Goal: Information Seeking & Learning: Learn about a topic

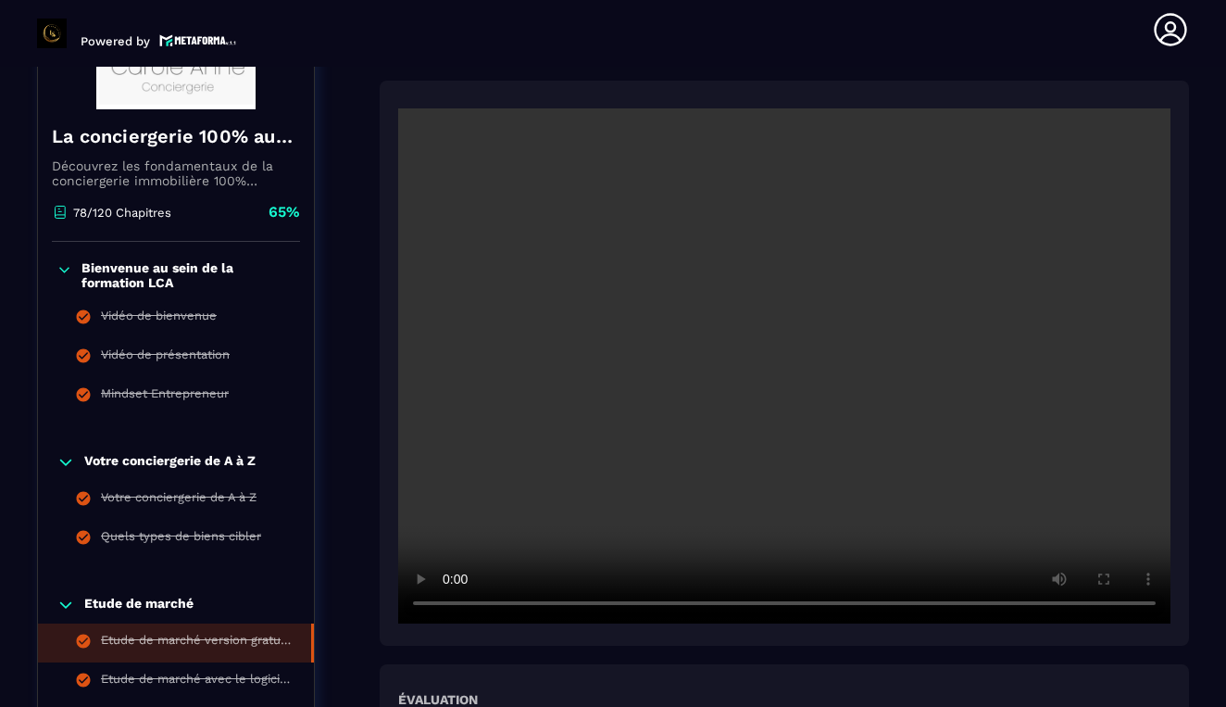
scroll to position [348, 0]
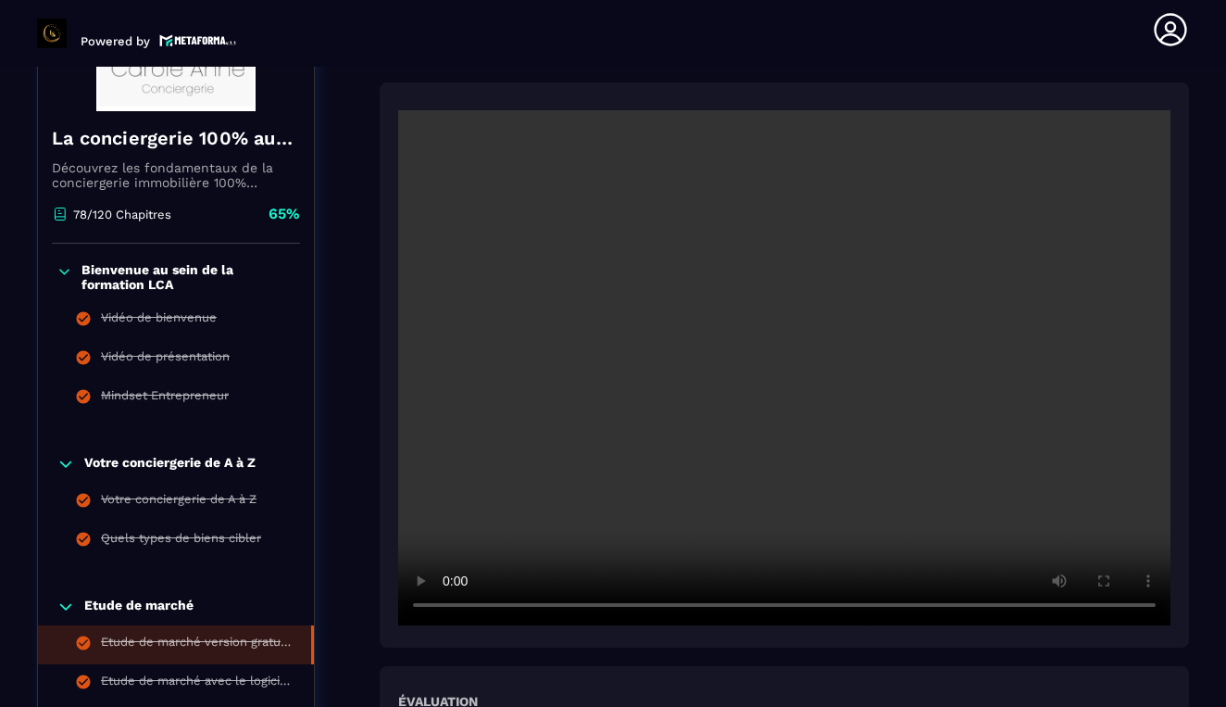
click at [537, 607] on video at bounding box center [784, 367] width 772 height 515
click at [445, 603] on video at bounding box center [784, 367] width 772 height 515
click at [698, 503] on video at bounding box center [784, 367] width 772 height 515
click at [444, 604] on video at bounding box center [784, 367] width 772 height 515
click at [450, 605] on video at bounding box center [784, 367] width 772 height 515
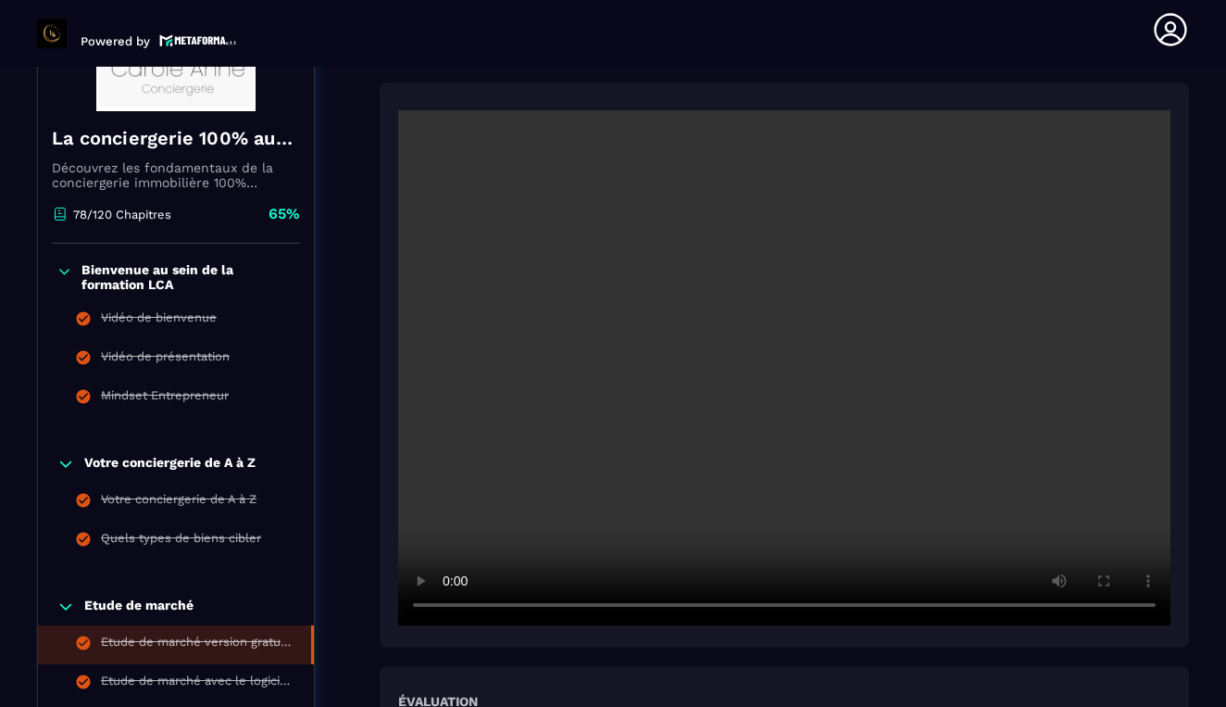
click at [703, 602] on video at bounding box center [784, 367] width 772 height 515
click at [755, 571] on video at bounding box center [784, 367] width 772 height 515
click at [449, 609] on video at bounding box center [784, 367] width 772 height 515
click at [705, 606] on video at bounding box center [784, 367] width 772 height 515
click at [689, 606] on video at bounding box center [784, 367] width 772 height 515
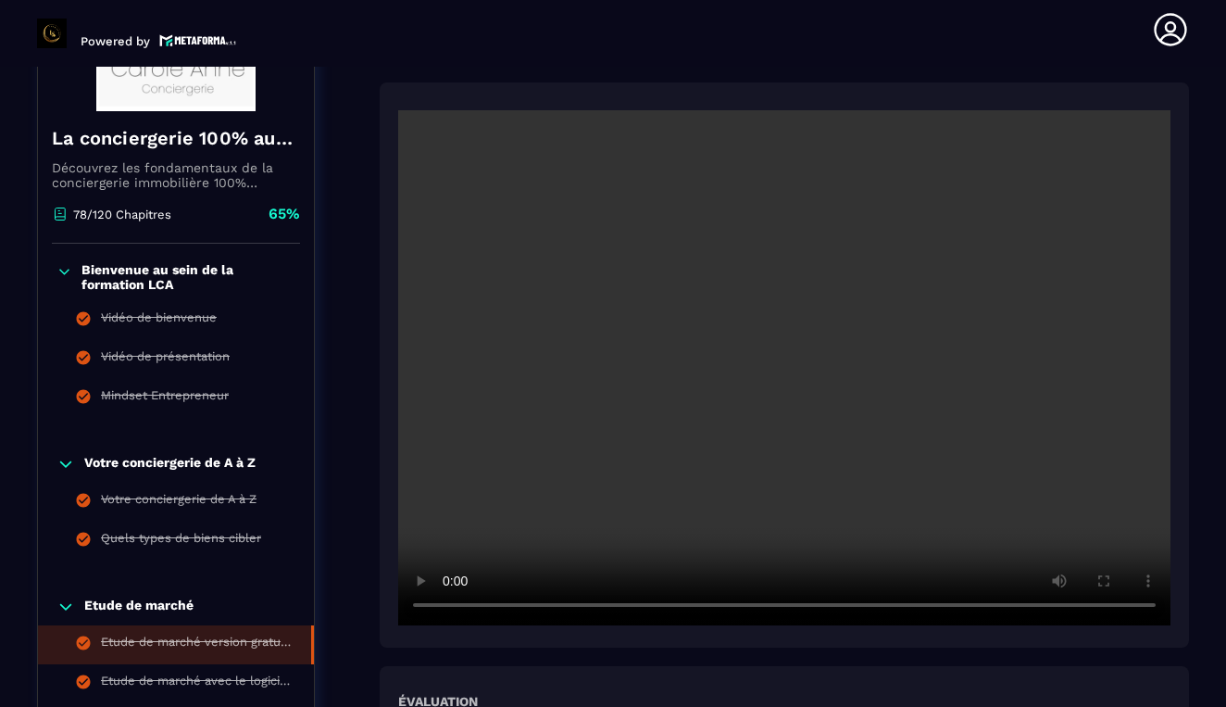
click at [703, 602] on video at bounding box center [784, 367] width 772 height 515
click at [1044, 447] on video at bounding box center [784, 367] width 772 height 515
click at [1044, 448] on video at bounding box center [784, 367] width 772 height 515
click at [733, 445] on video at bounding box center [784, 367] width 772 height 515
click at [447, 610] on video at bounding box center [784, 367] width 772 height 515
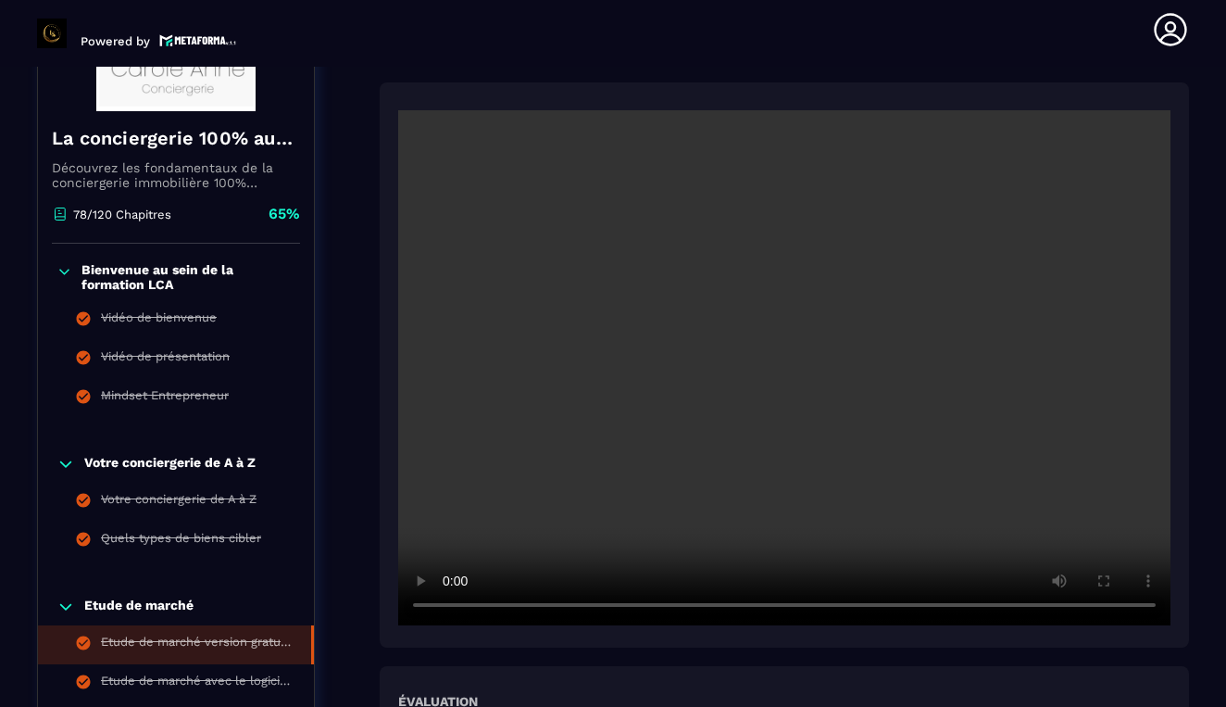
click at [734, 608] on video at bounding box center [784, 367] width 772 height 515
click at [453, 608] on video at bounding box center [784, 367] width 772 height 515
click at [700, 607] on video at bounding box center [784, 367] width 772 height 515
click at [450, 606] on video at bounding box center [784, 367] width 772 height 515
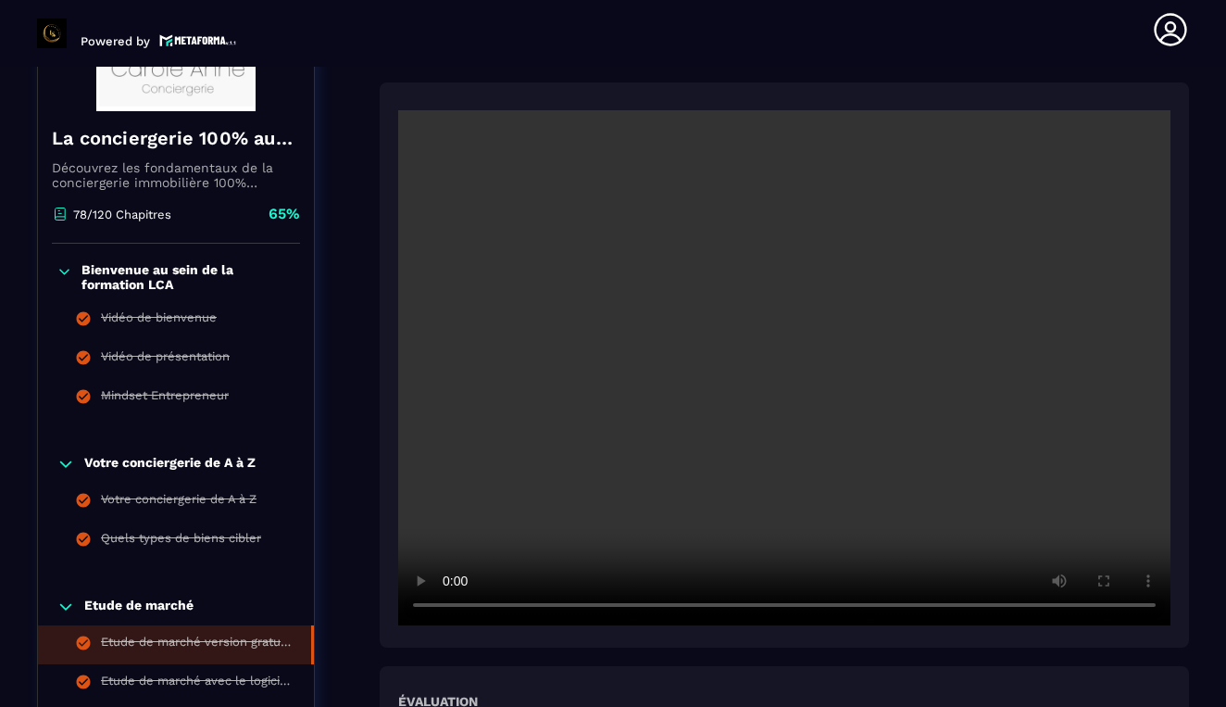
click at [447, 613] on video at bounding box center [784, 367] width 772 height 515
click at [912, 606] on video at bounding box center [784, 367] width 772 height 515
click at [921, 605] on video at bounding box center [784, 367] width 772 height 515
click at [928, 601] on video at bounding box center [784, 367] width 772 height 515
click at [925, 601] on video at bounding box center [784, 367] width 772 height 515
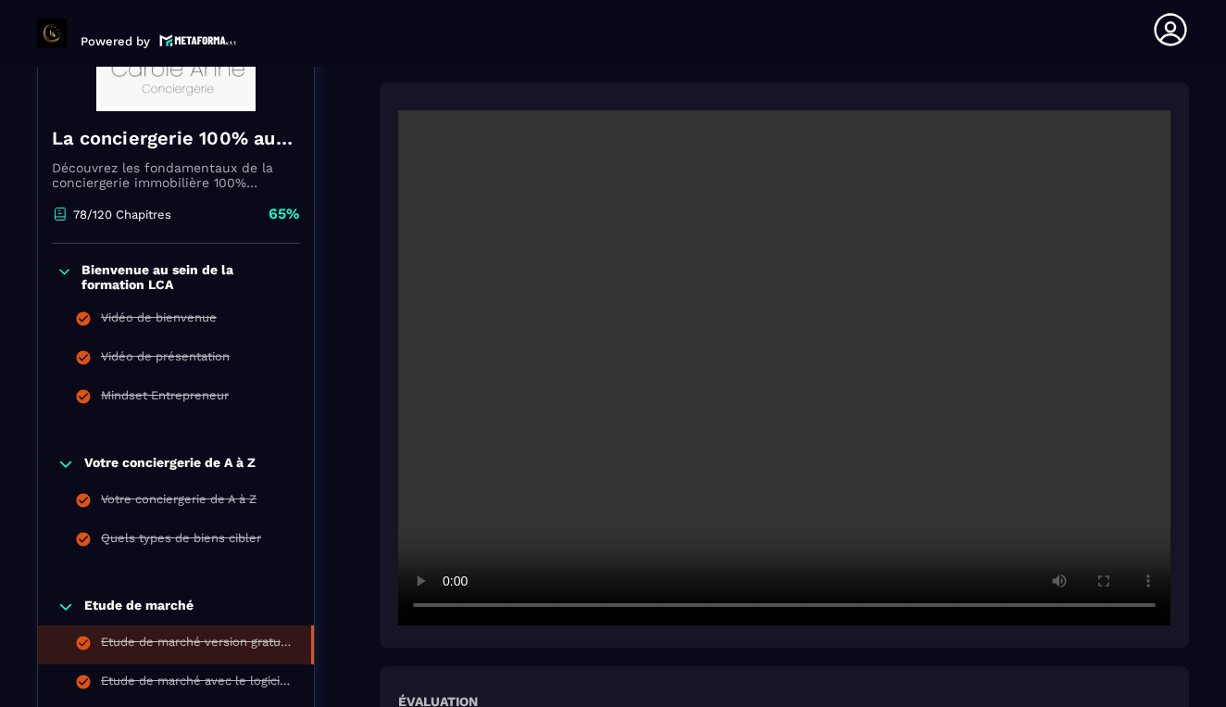
click at [447, 609] on video at bounding box center [784, 367] width 772 height 515
click at [428, 604] on video at bounding box center [784, 367] width 772 height 515
click at [449, 605] on video at bounding box center [784, 367] width 772 height 515
click at [450, 602] on video at bounding box center [784, 367] width 772 height 515
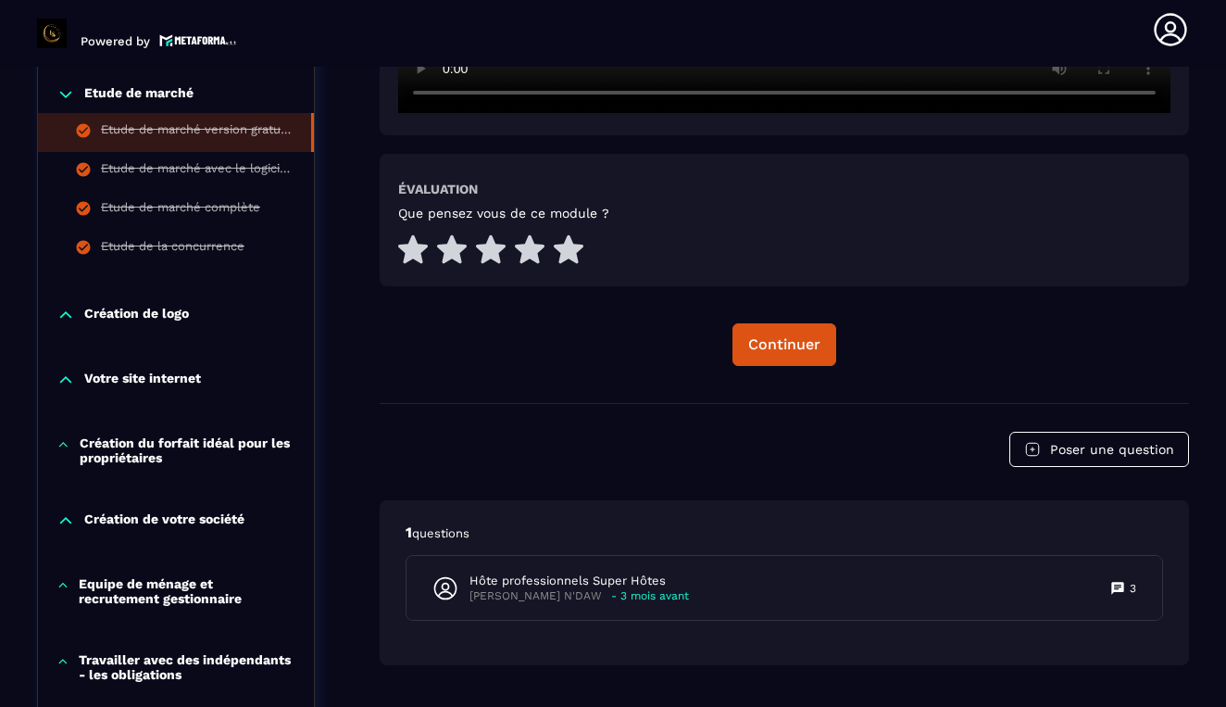
scroll to position [861, 0]
click at [808, 343] on div "Continuer" at bounding box center [784, 343] width 72 height 19
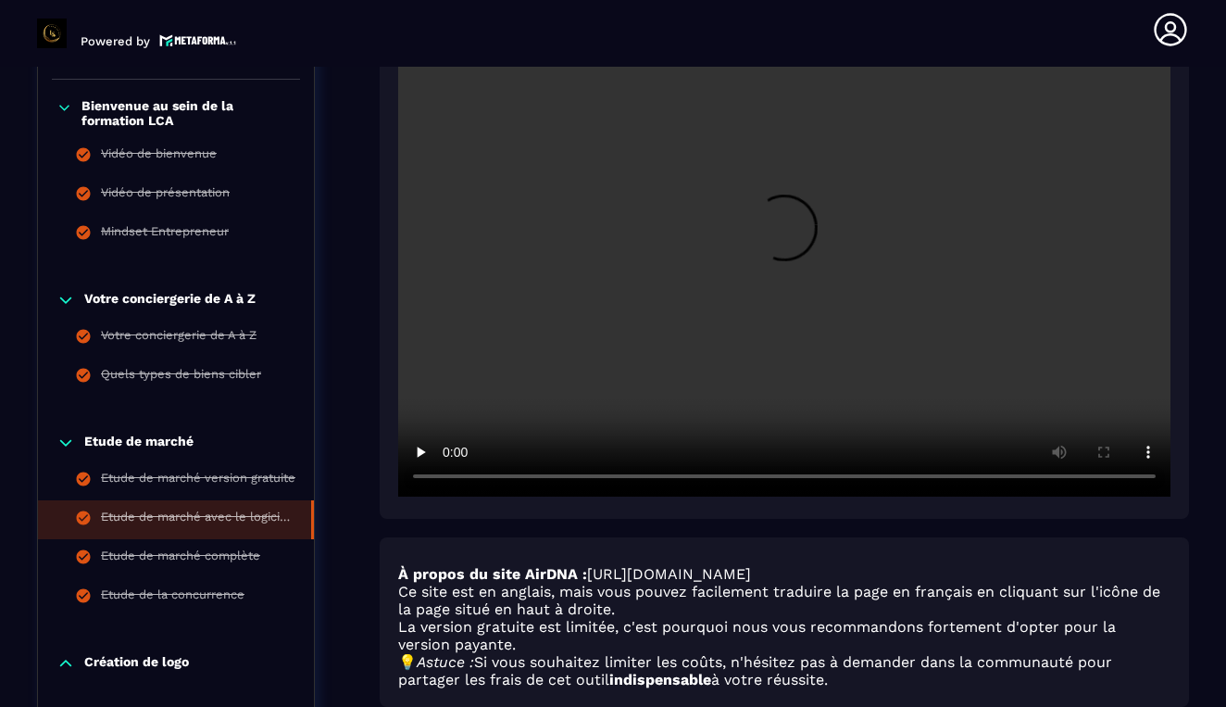
scroll to position [496, 0]
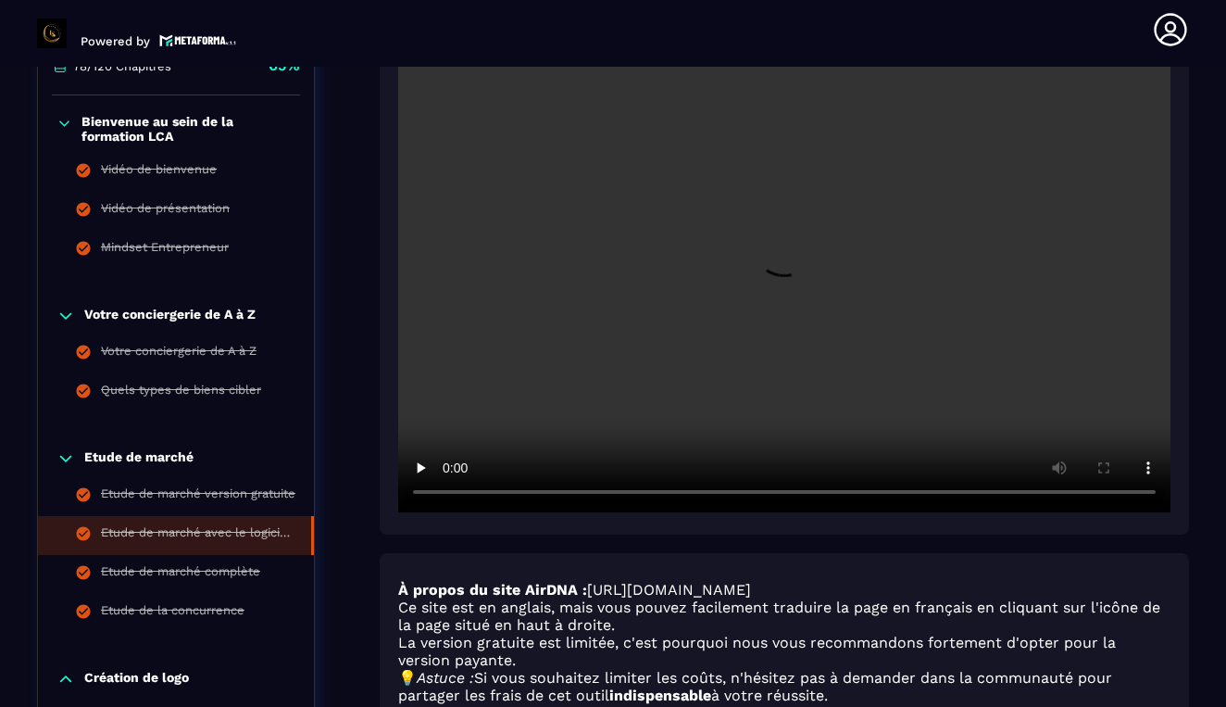
click at [990, 389] on video at bounding box center [784, 254] width 772 height 515
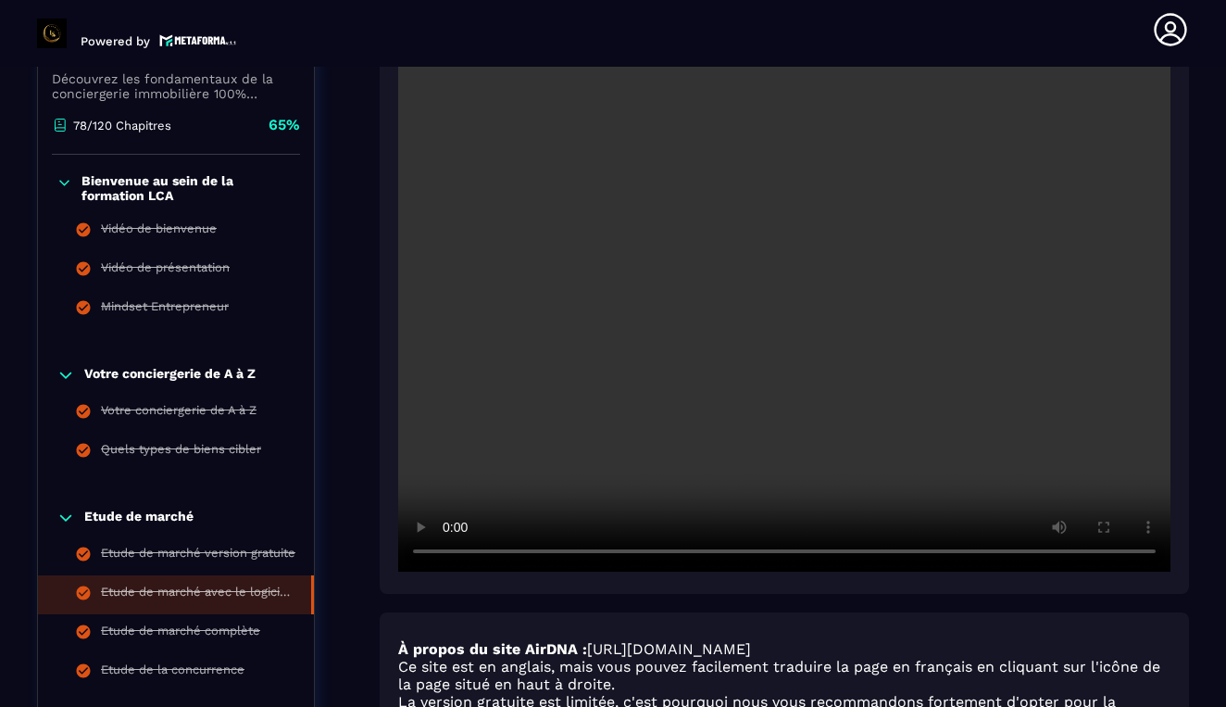
scroll to position [435, 0]
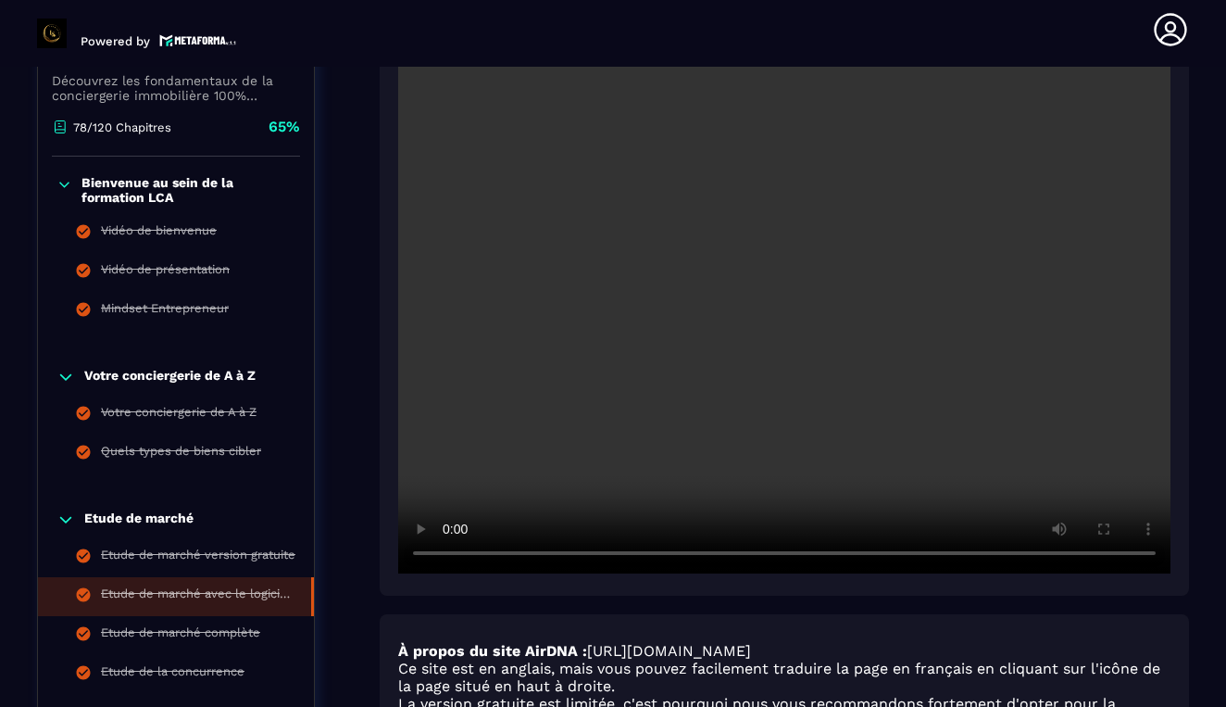
click at [536, 553] on video at bounding box center [784, 315] width 772 height 515
click at [454, 557] on video at bounding box center [784, 315] width 772 height 515
drag, startPoint x: 534, startPoint y: 554, endPoint x: 523, endPoint y: 554, distance: 11.1
click at [523, 554] on video at bounding box center [784, 315] width 772 height 515
click at [449, 550] on video at bounding box center [784, 315] width 772 height 515
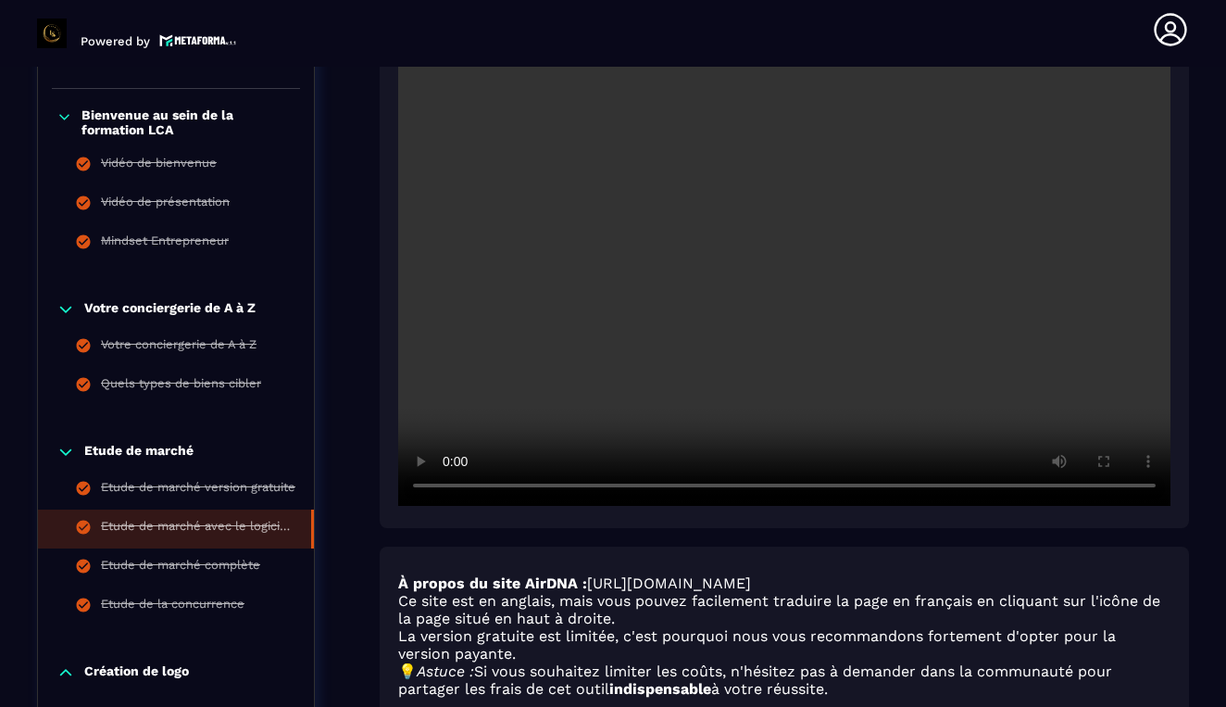
scroll to position [502, 0]
drag, startPoint x: 314, startPoint y: 532, endPoint x: 336, endPoint y: 557, distance: 33.5
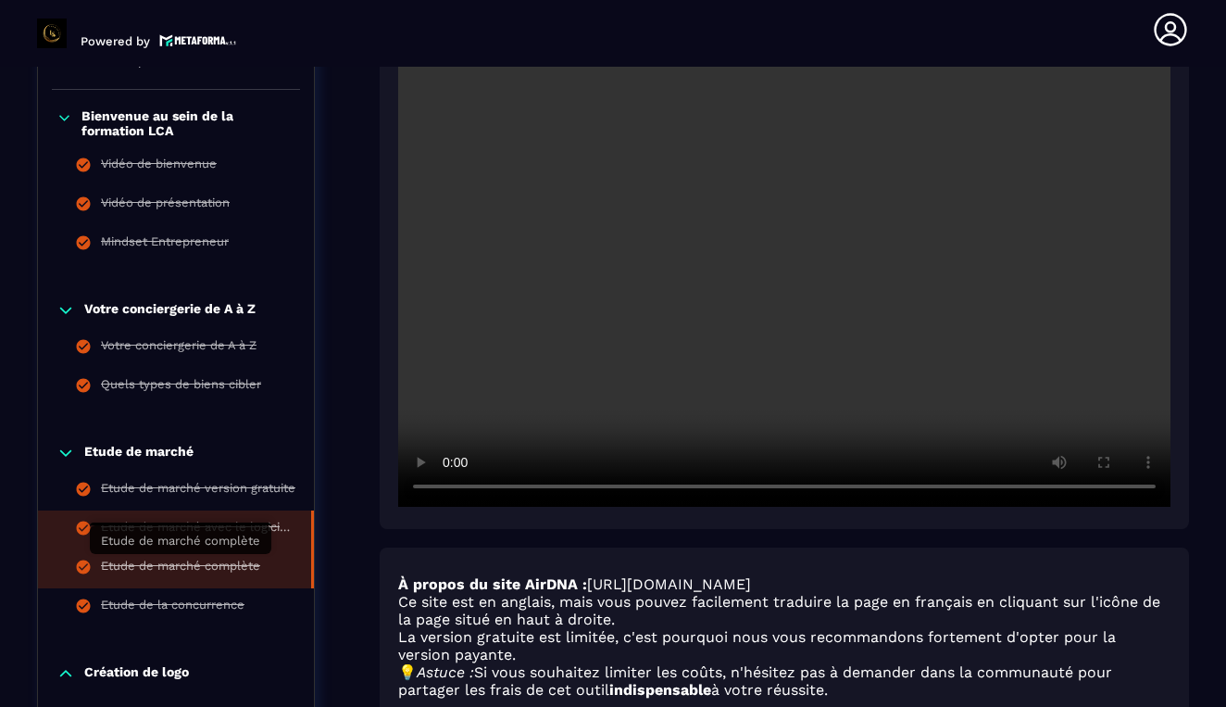
click at [196, 566] on div "Etude de marché complète" at bounding box center [180, 568] width 159 height 20
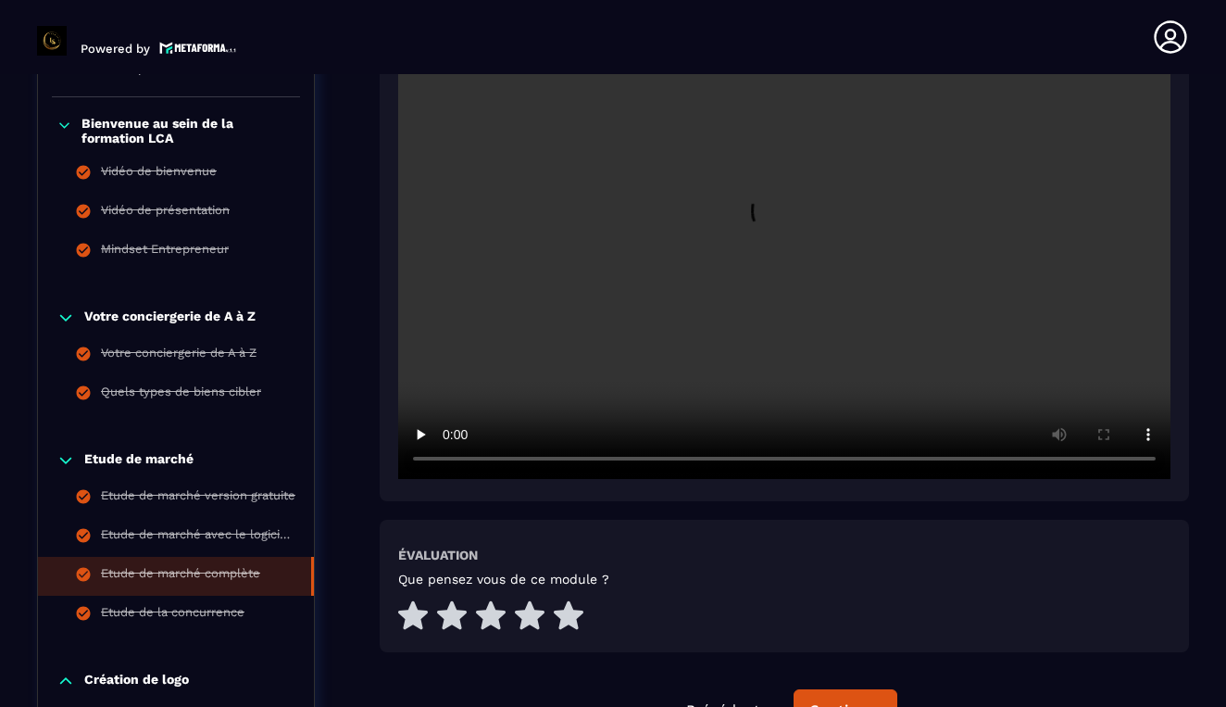
scroll to position [7, 0]
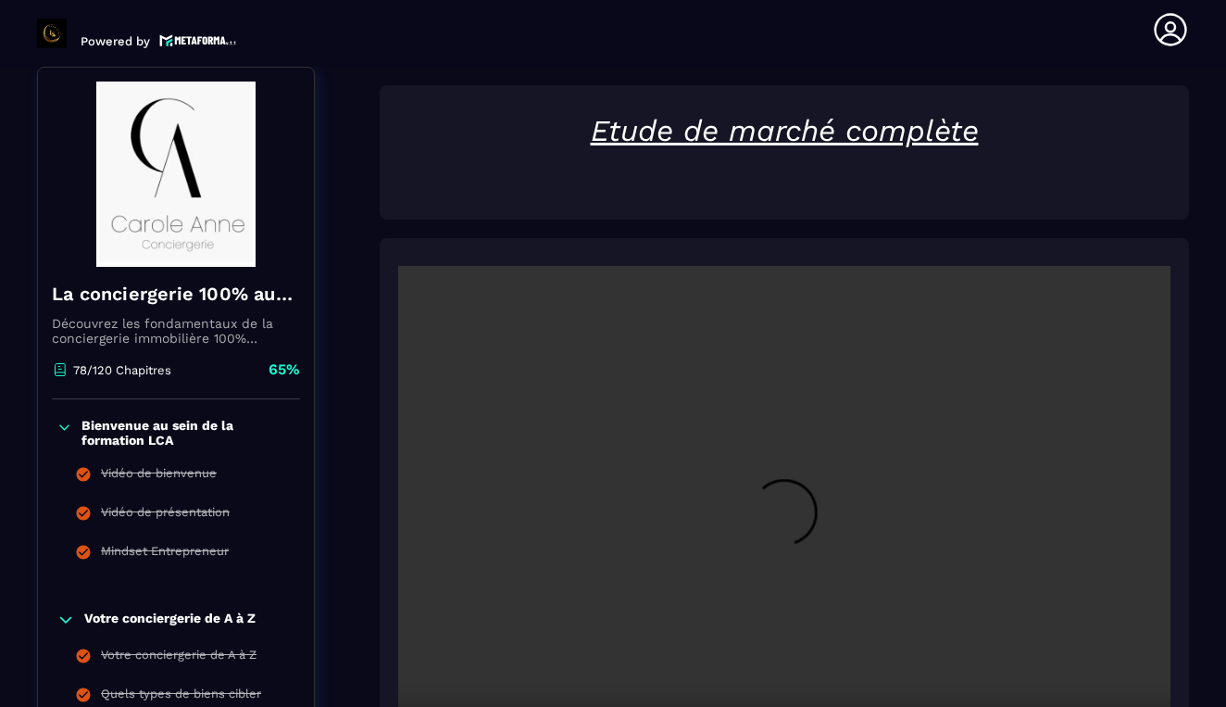
click at [806, 533] on video at bounding box center [784, 523] width 772 height 515
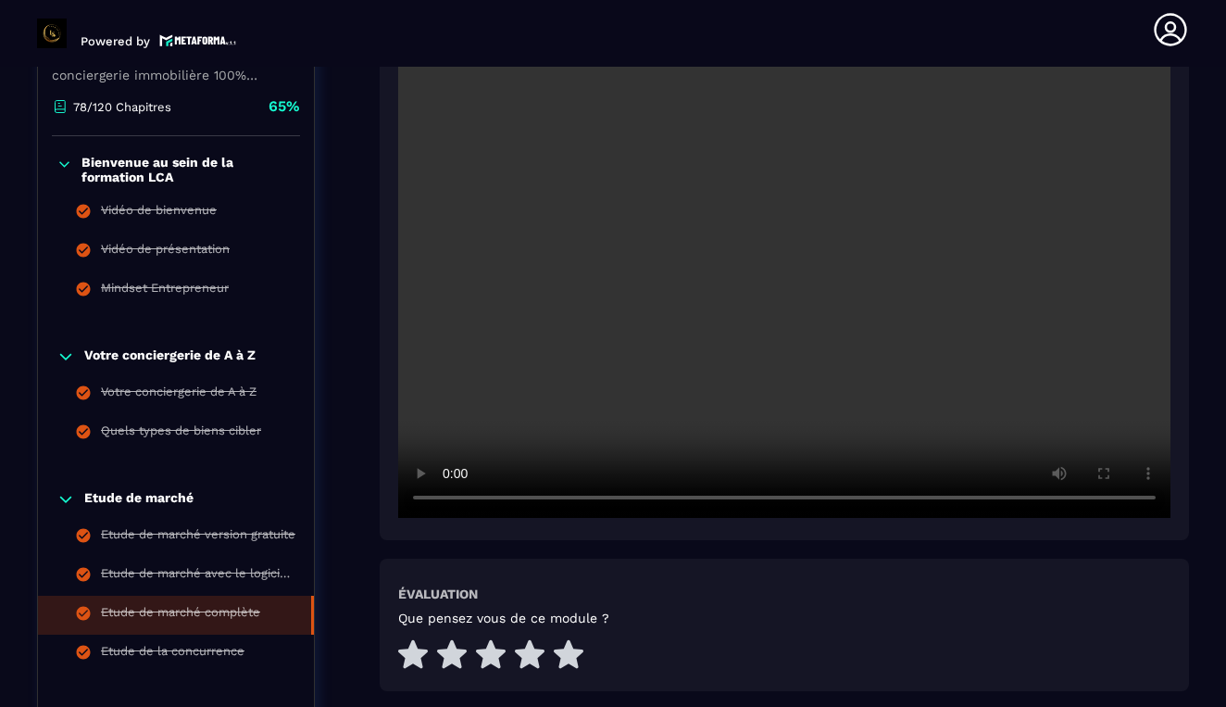
scroll to position [466, 0]
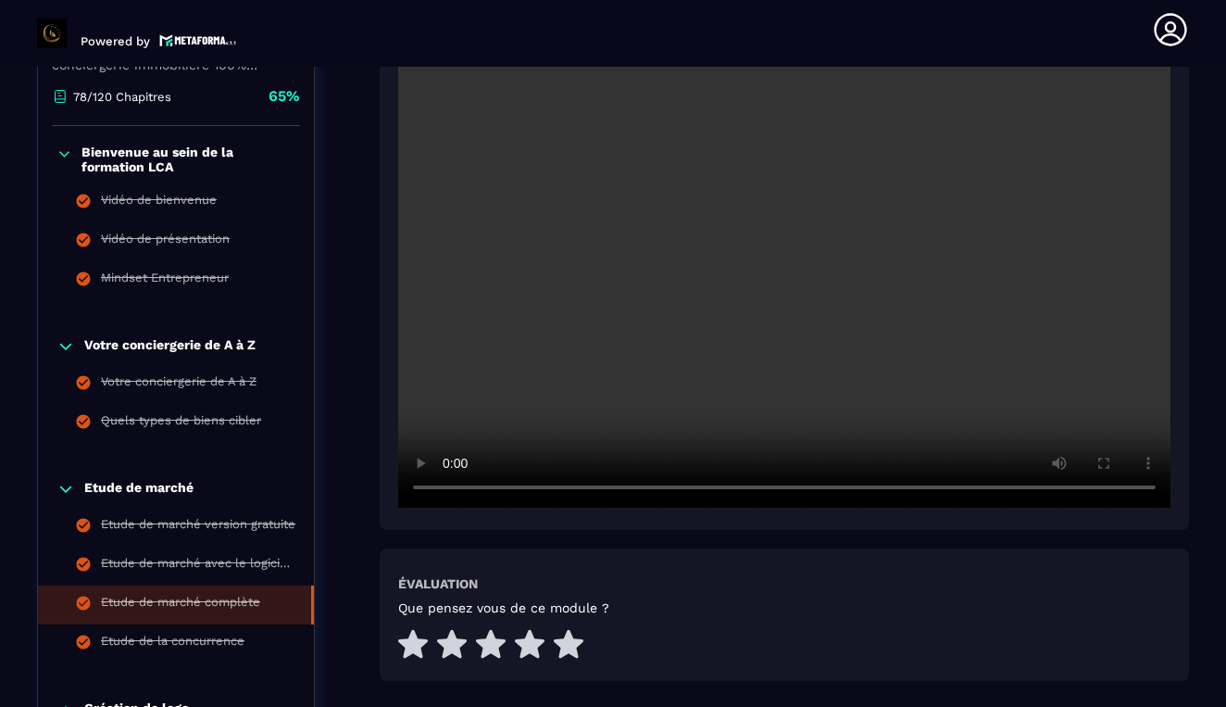
click at [797, 217] on video at bounding box center [784, 250] width 772 height 515
click at [790, 257] on video at bounding box center [784, 250] width 772 height 515
click at [867, 375] on video at bounding box center [784, 250] width 772 height 515
drag, startPoint x: 536, startPoint y: 493, endPoint x: 501, endPoint y: 496, distance: 35.4
click at [501, 496] on video at bounding box center [784, 250] width 772 height 515
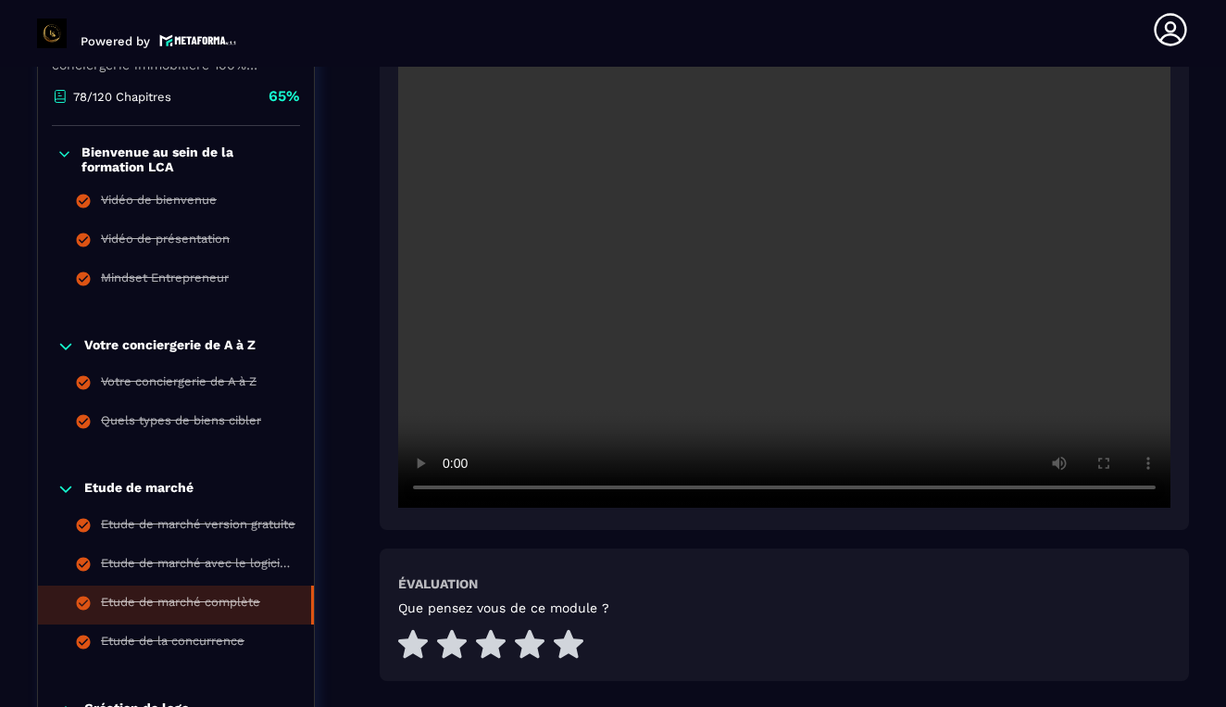
click at [451, 494] on video at bounding box center [784, 250] width 772 height 515
click at [447, 487] on video at bounding box center [784, 250] width 772 height 515
click at [692, 509] on div at bounding box center [784, 247] width 809 height 565
click at [466, 495] on video at bounding box center [784, 250] width 772 height 515
click at [451, 493] on video at bounding box center [784, 250] width 772 height 515
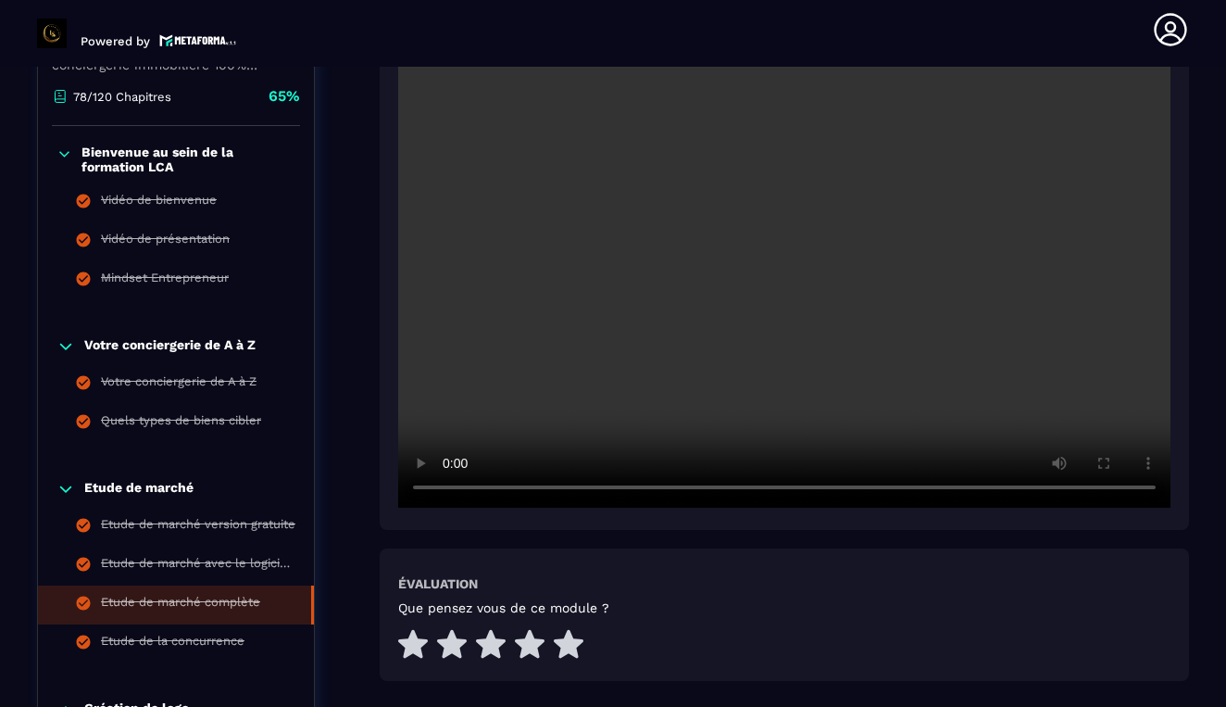
click at [443, 488] on video at bounding box center [784, 250] width 772 height 515
click at [446, 488] on video at bounding box center [784, 250] width 772 height 515
drag, startPoint x: 539, startPoint y: 484, endPoint x: 505, endPoint y: 491, distance: 34.9
click at [505, 491] on video at bounding box center [784, 250] width 772 height 515
click at [782, 371] on video at bounding box center [784, 250] width 772 height 515
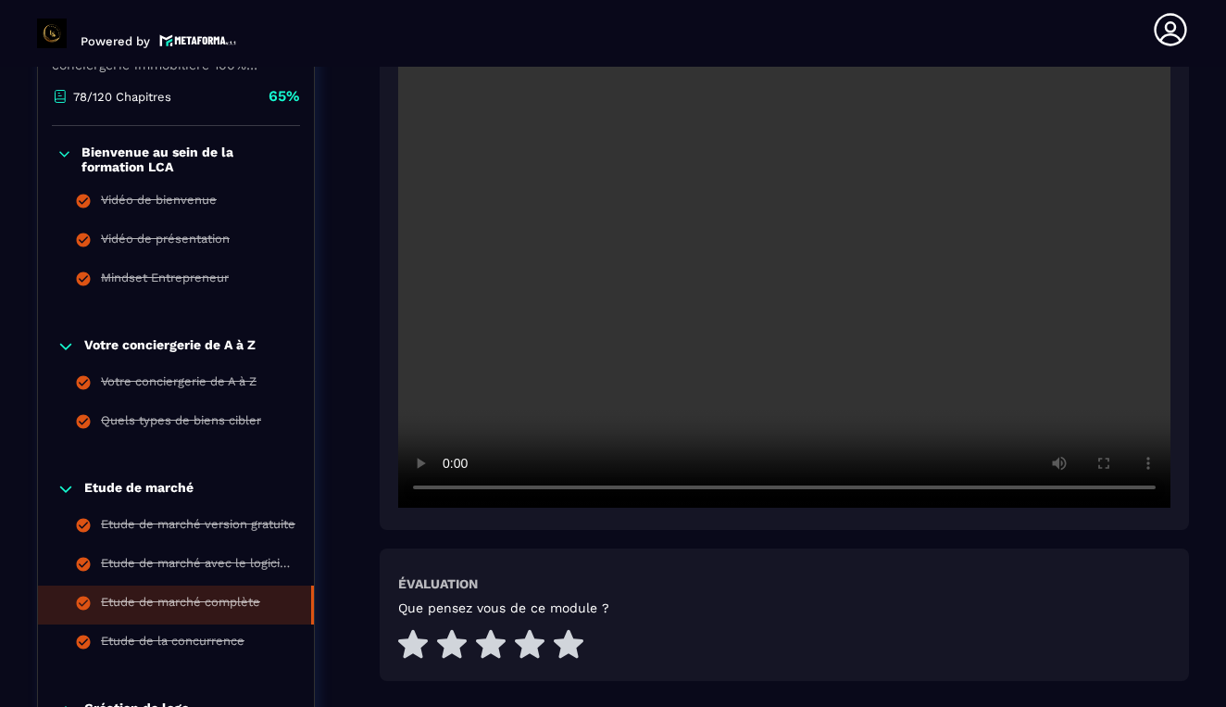
click at [782, 371] on video at bounding box center [784, 250] width 772 height 515
click at [456, 486] on video at bounding box center [784, 250] width 772 height 515
click at [449, 491] on video at bounding box center [784, 250] width 772 height 515
click at [447, 489] on video at bounding box center [784, 250] width 772 height 515
click at [1008, 486] on video at bounding box center [784, 250] width 772 height 515
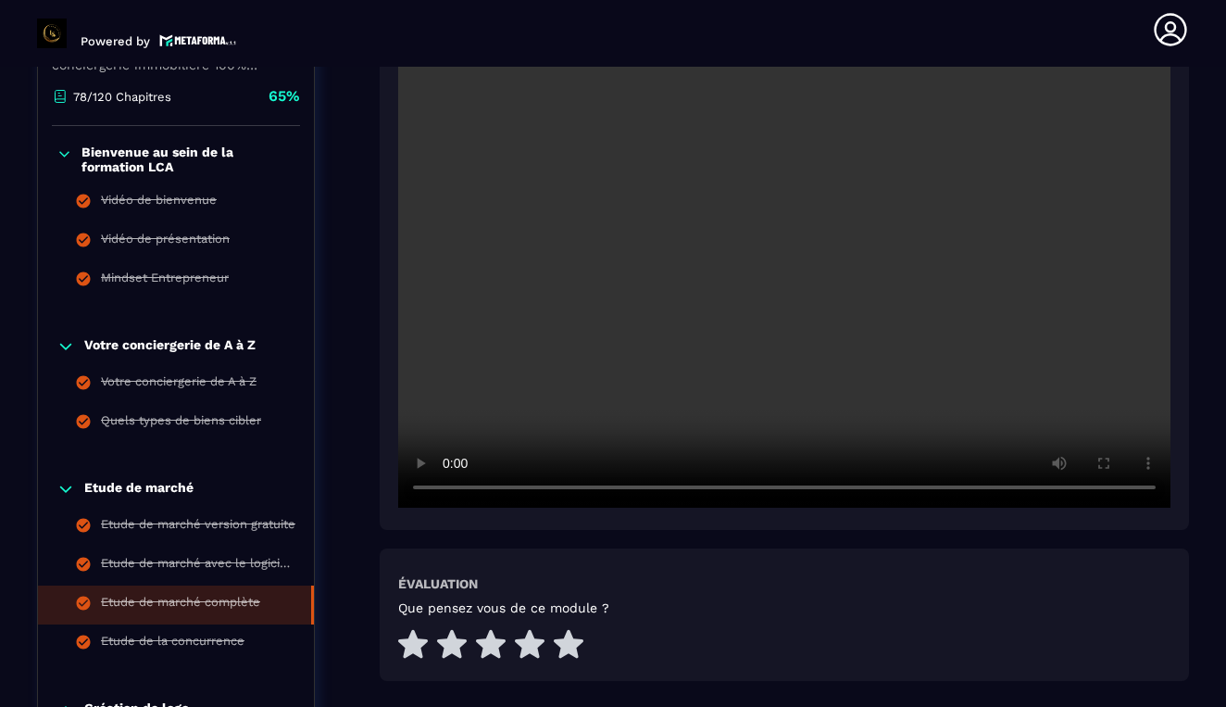
click at [451, 487] on video at bounding box center [784, 250] width 772 height 515
